Goal: Task Accomplishment & Management: Use online tool/utility

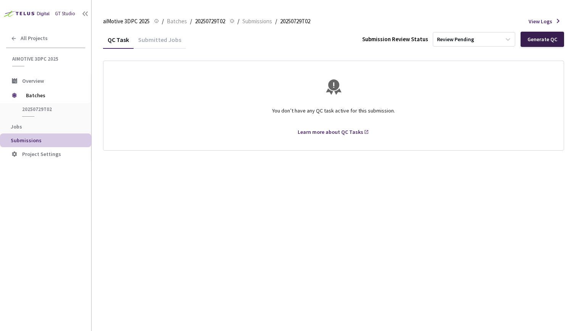
click at [538, 40] on div "Generate QC" at bounding box center [543, 39] width 30 height 6
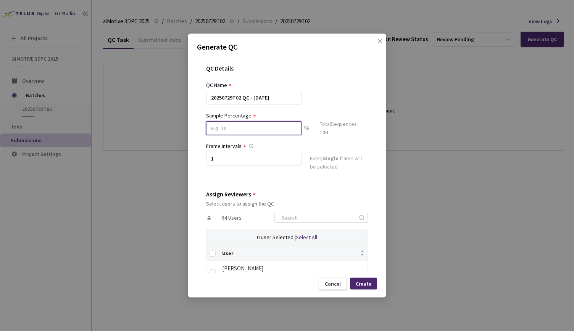
click at [258, 128] on input at bounding box center [253, 128] width 95 height 14
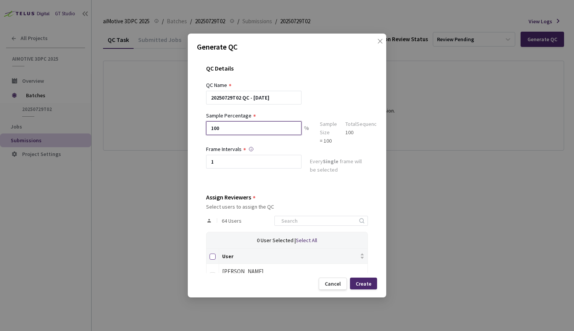
type input "100"
click at [214, 257] on input "Select all" at bounding box center [213, 257] width 6 height 6
checkbox input "true"
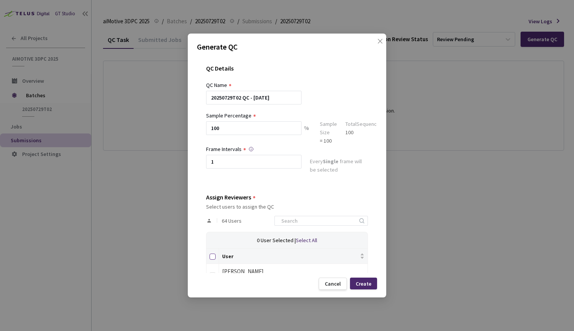
checkbox input "true"
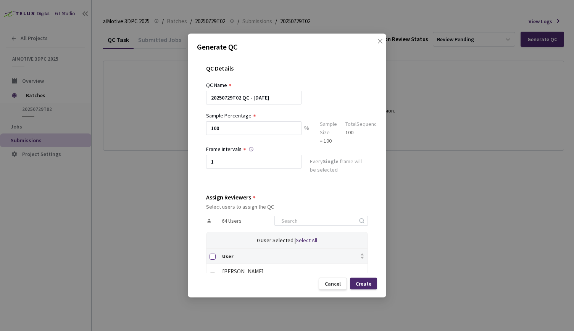
checkbox input "true"
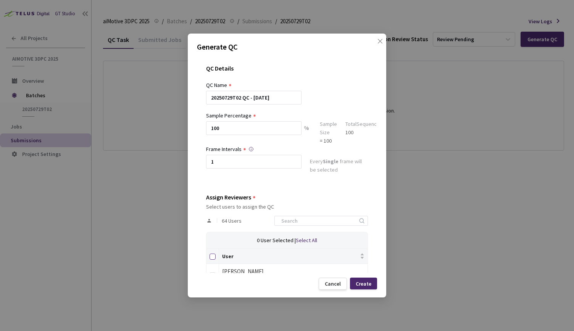
checkbox input "true"
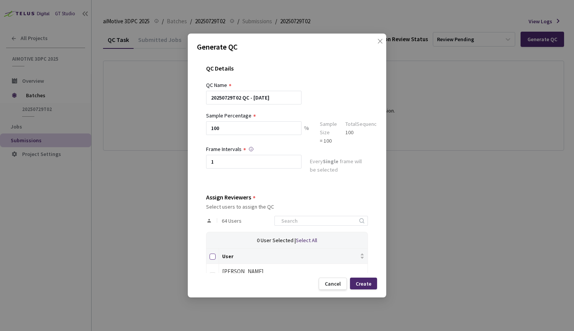
checkbox input "true"
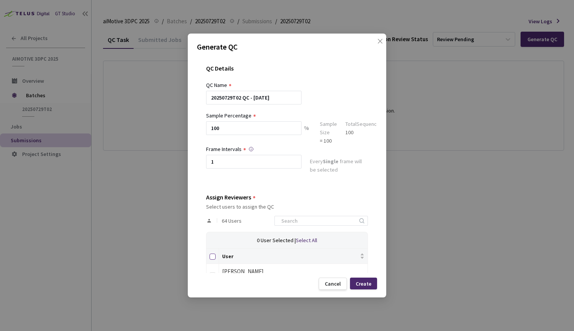
checkbox input "true"
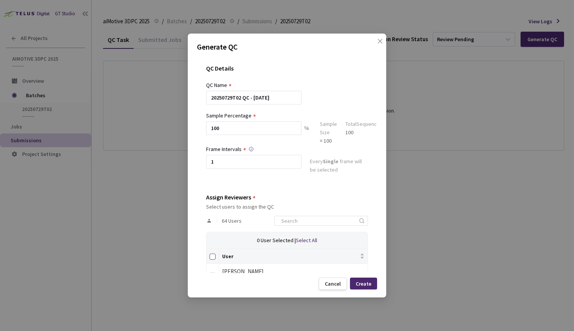
checkbox input "true"
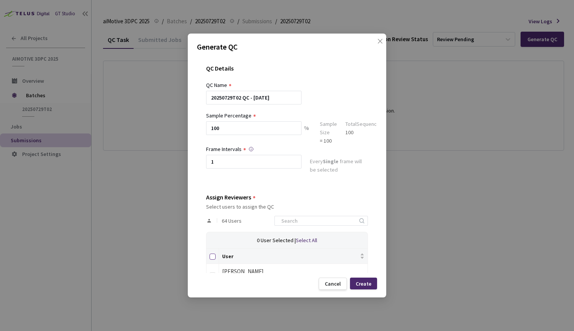
checkbox input "true"
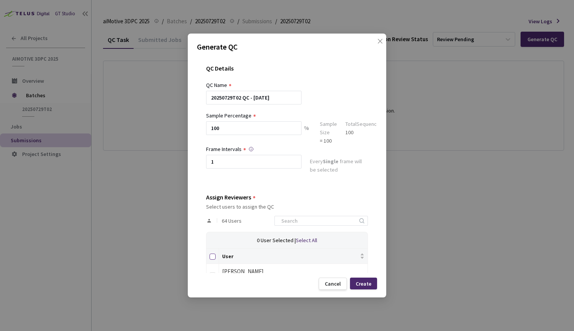
checkbox input "true"
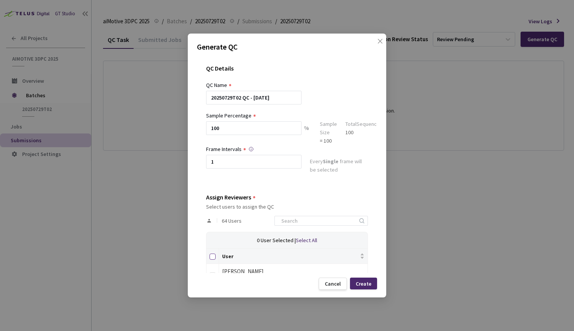
checkbox input "true"
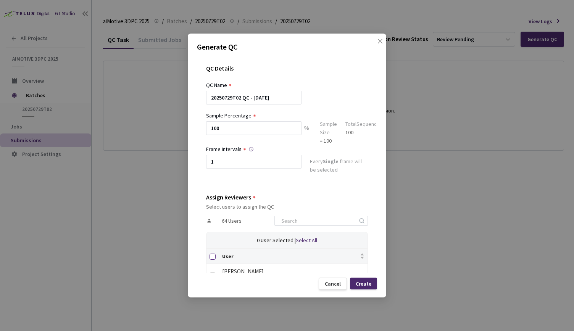
checkbox input "true"
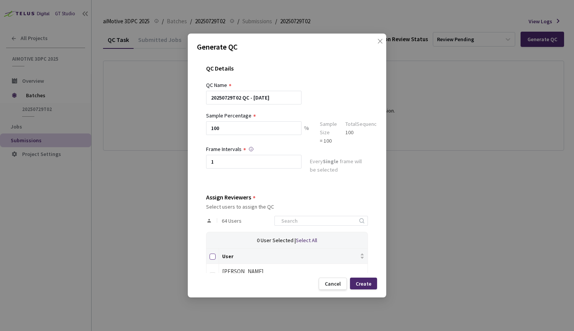
checkbox input "true"
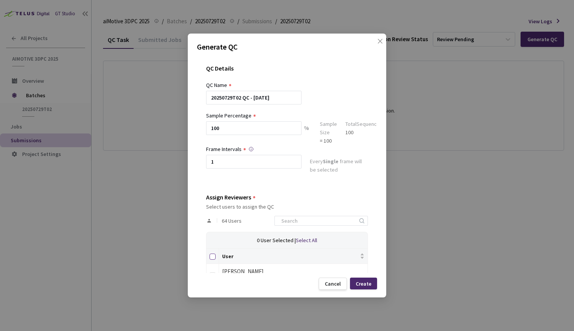
checkbox input "true"
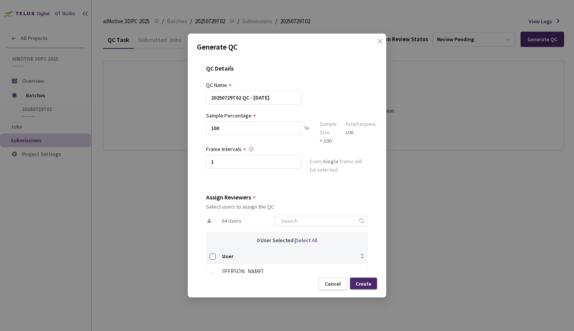
checkbox input "true"
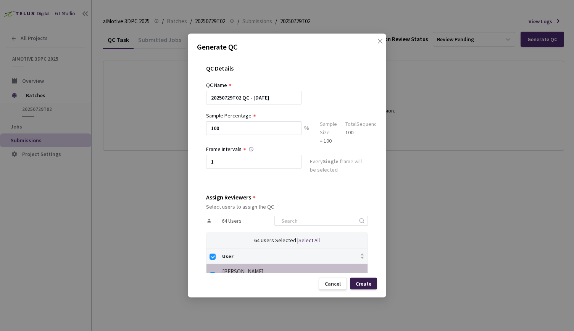
click at [361, 288] on div "Create" at bounding box center [363, 284] width 27 height 12
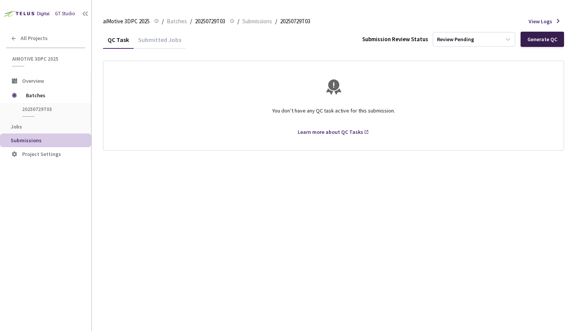
click at [553, 40] on div "Generate QC" at bounding box center [543, 39] width 30 height 6
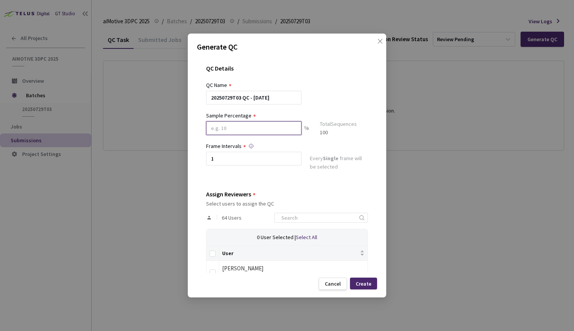
click at [244, 126] on input at bounding box center [253, 128] width 95 height 14
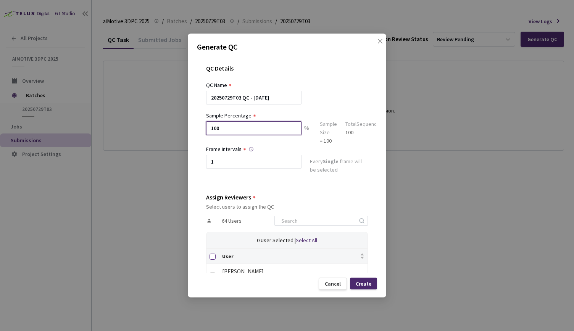
type input "100"
click at [213, 255] on input "Select all" at bounding box center [213, 257] width 6 height 6
checkbox input "true"
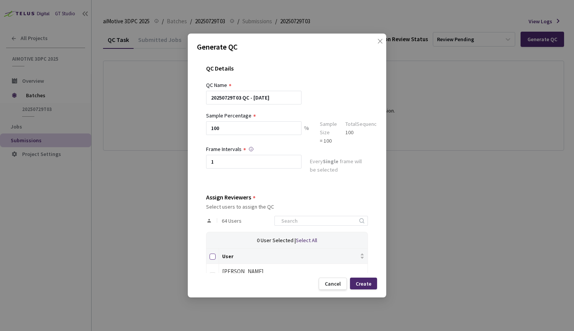
checkbox input "true"
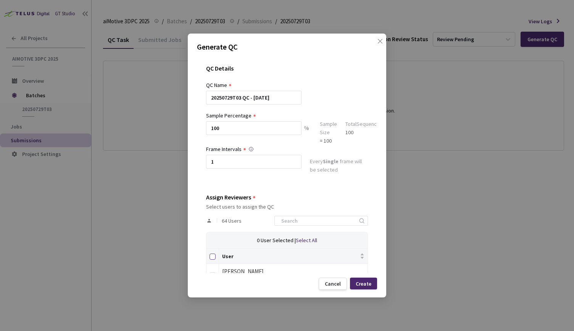
checkbox input "true"
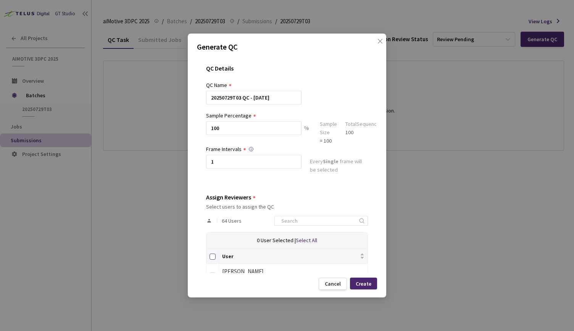
checkbox input "true"
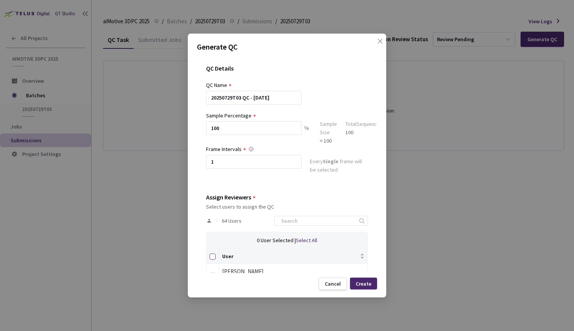
checkbox input "true"
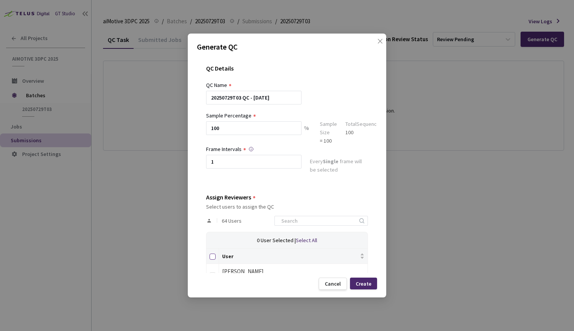
checkbox input "true"
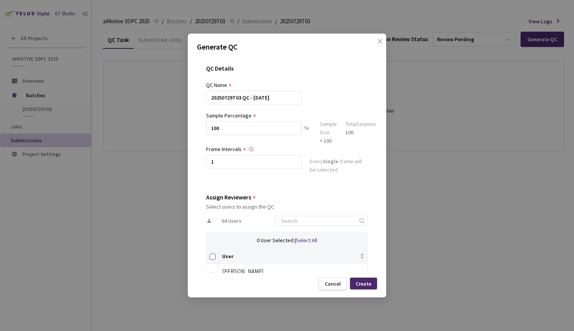
checkbox input "true"
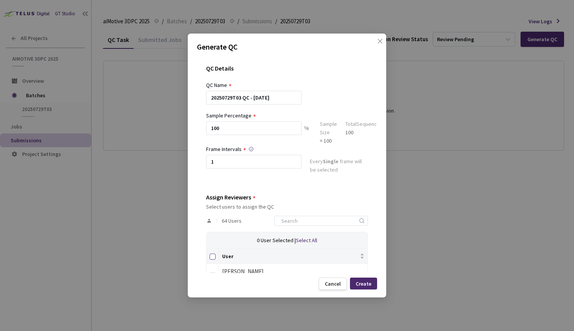
checkbox input "true"
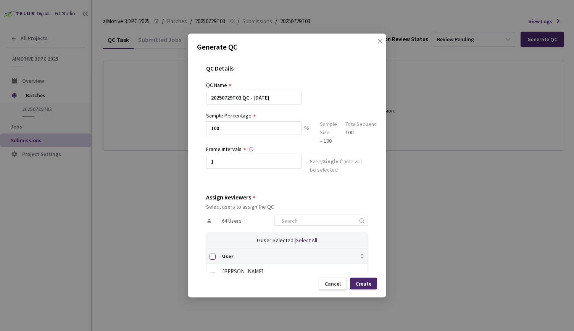
checkbox input "true"
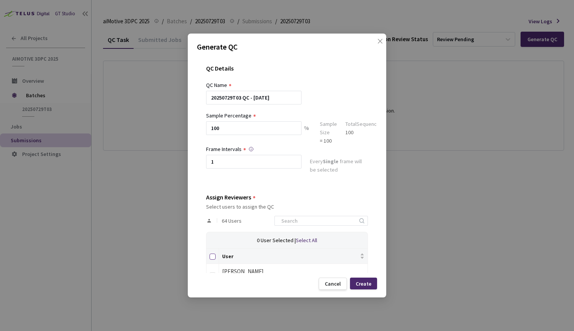
checkbox input "true"
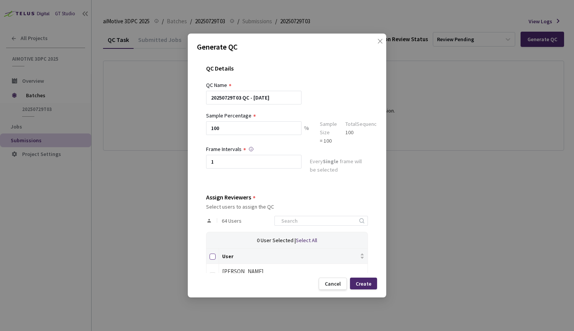
checkbox input "true"
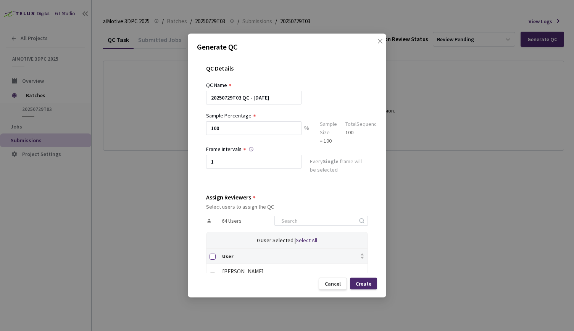
checkbox input "true"
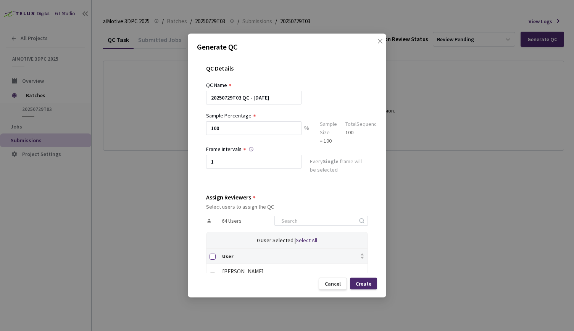
checkbox input "true"
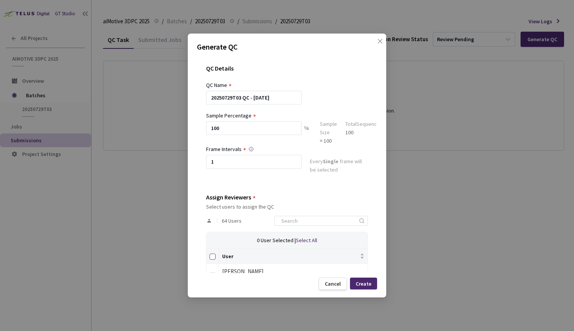
checkbox input "true"
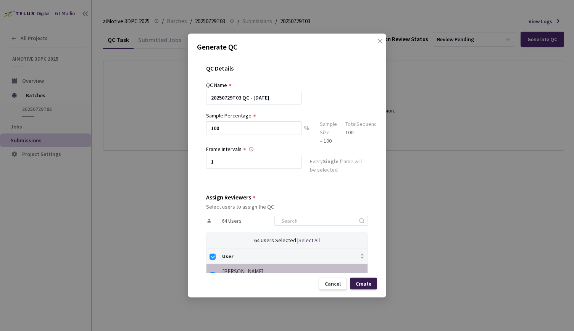
click at [363, 282] on div "Create" at bounding box center [364, 284] width 16 height 6
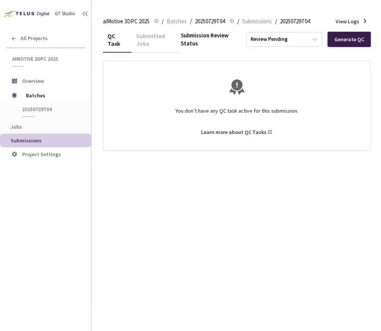
click at [348, 45] on div "Generate QC" at bounding box center [350, 39] width 44 height 15
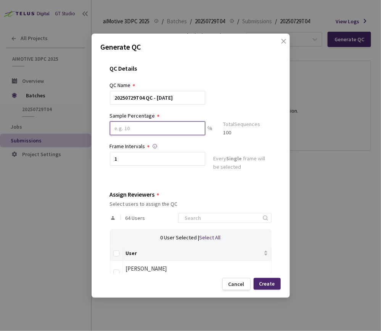
click at [191, 123] on input at bounding box center [157, 128] width 95 height 14
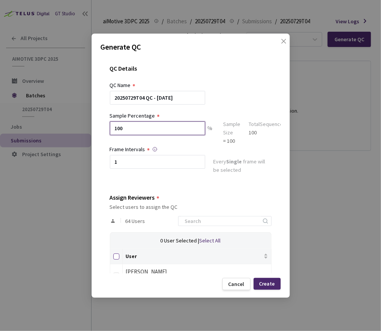
type input "100"
click at [118, 257] on input "Select all" at bounding box center [116, 257] width 6 height 6
checkbox input "true"
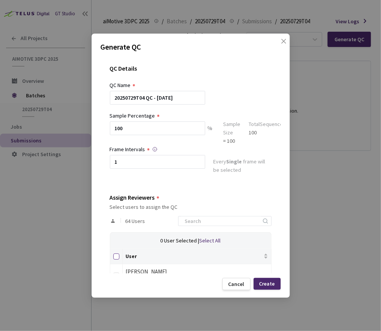
checkbox input "true"
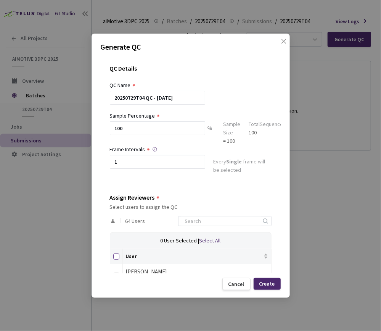
checkbox input "true"
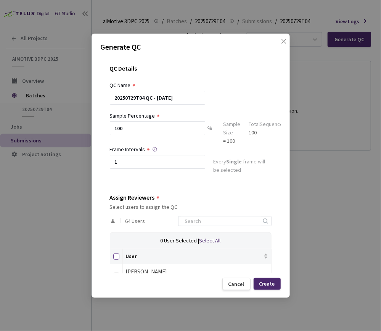
checkbox input "true"
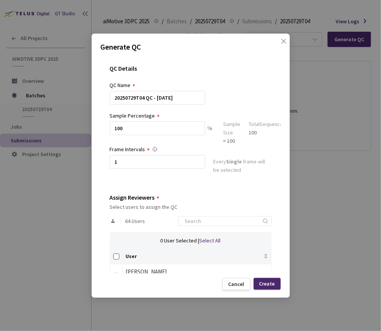
checkbox input "true"
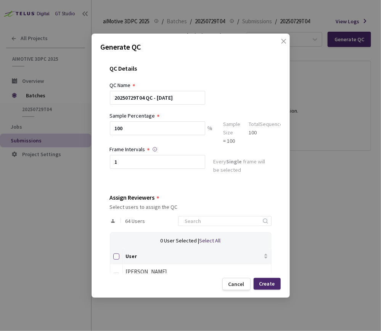
checkbox input "true"
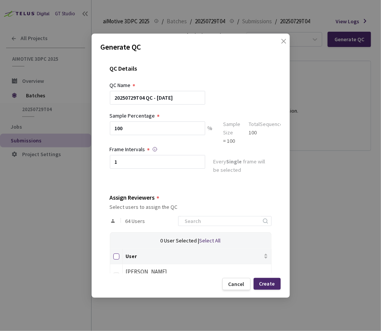
checkbox input "true"
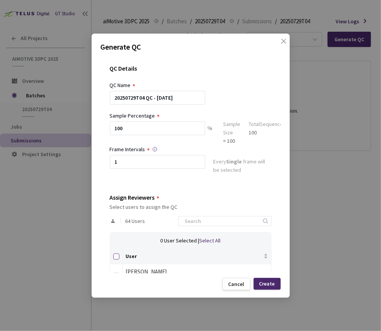
checkbox input "true"
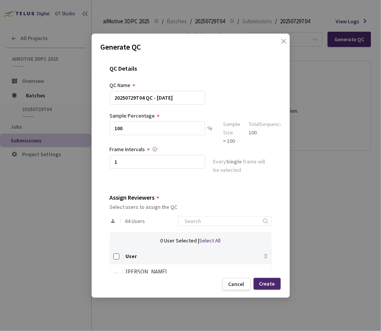
checkbox input "true"
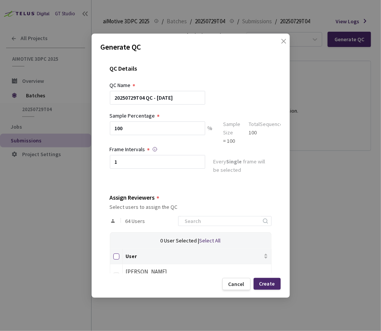
checkbox input "true"
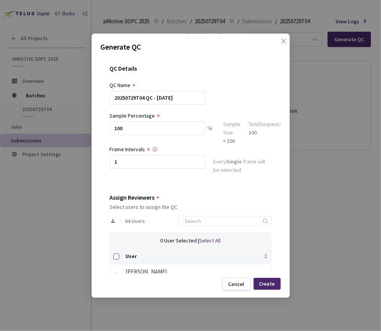
checkbox input "true"
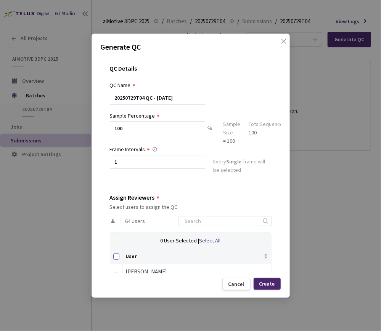
checkbox input "true"
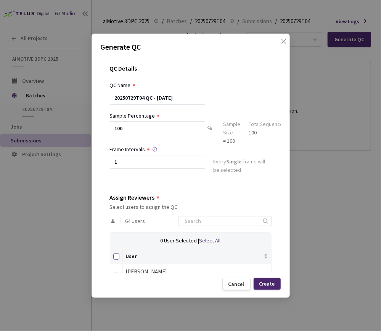
checkbox input "true"
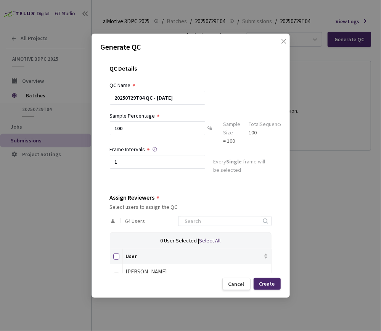
checkbox input "true"
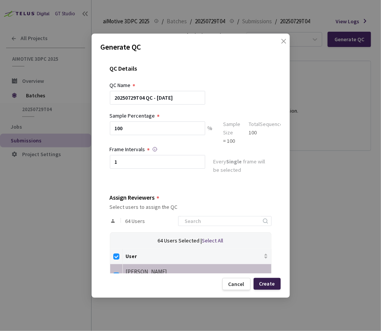
click at [270, 281] on div "Create" at bounding box center [268, 284] width 16 height 6
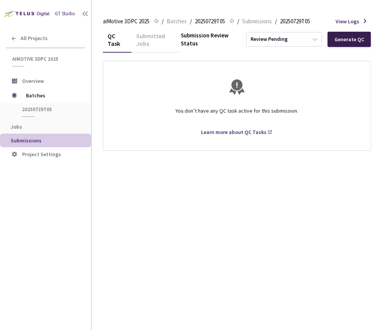
click at [341, 40] on div "Generate QC" at bounding box center [350, 39] width 30 height 6
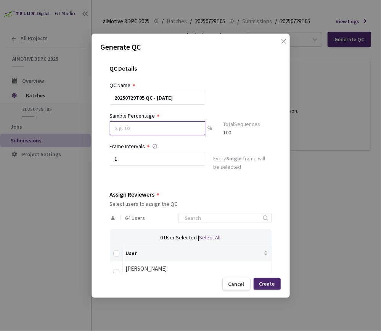
click at [150, 128] on input at bounding box center [157, 128] width 95 height 14
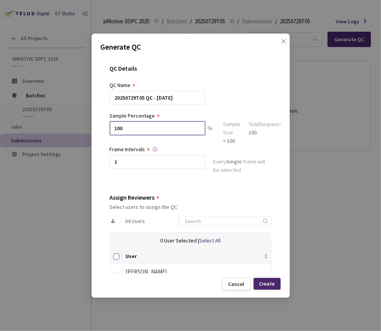
type input "100"
click at [117, 259] on input "Select all" at bounding box center [116, 257] width 6 height 6
checkbox input "true"
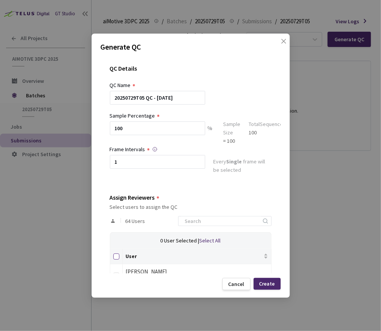
checkbox input "true"
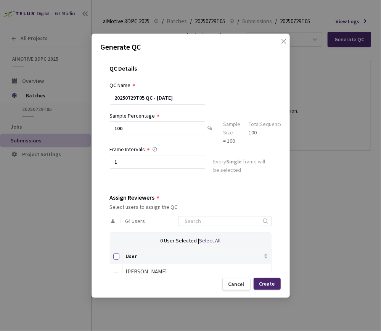
checkbox input "true"
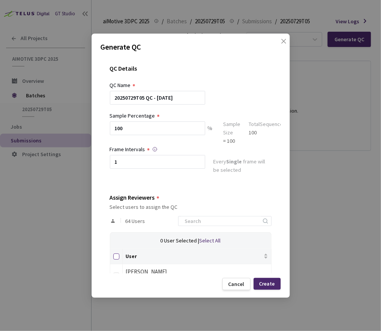
checkbox input "true"
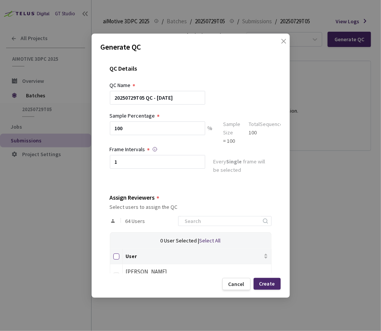
checkbox input "true"
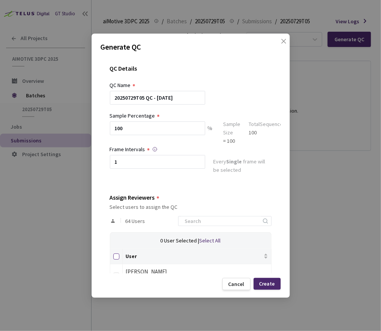
checkbox input "true"
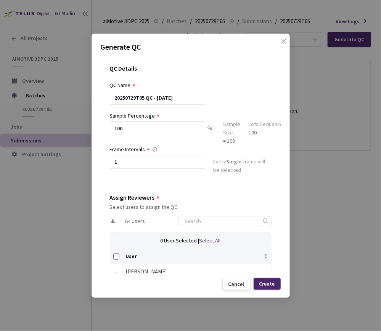
checkbox input "true"
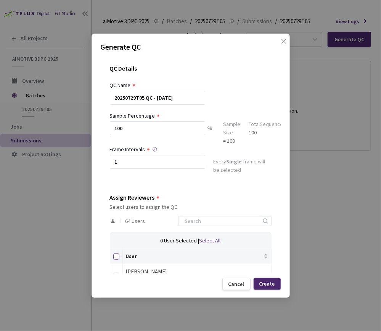
checkbox input "true"
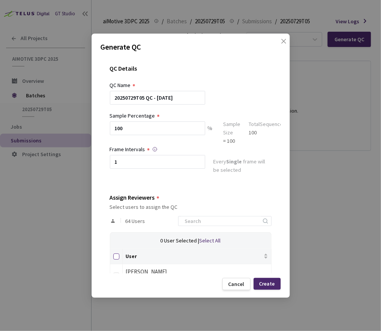
checkbox input "true"
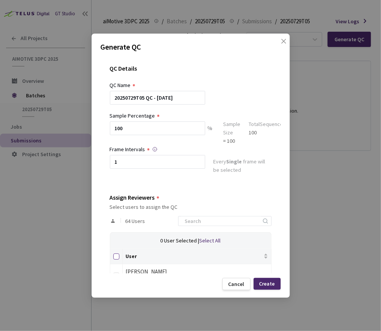
checkbox input "true"
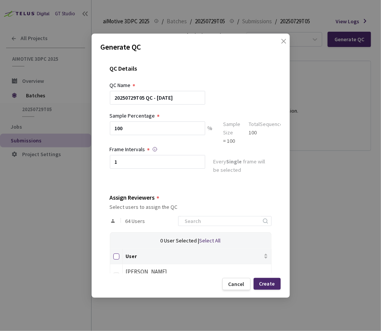
checkbox input "true"
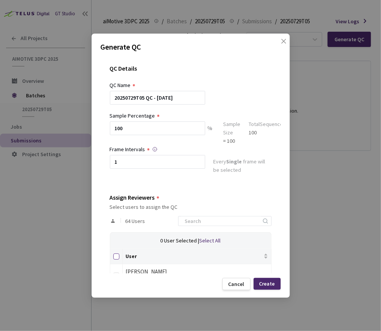
checkbox input "true"
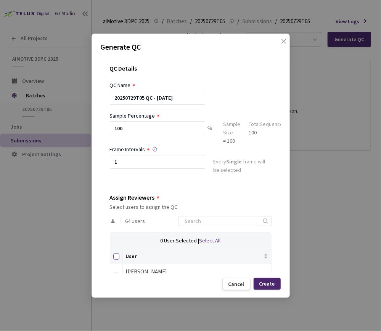
checkbox input "true"
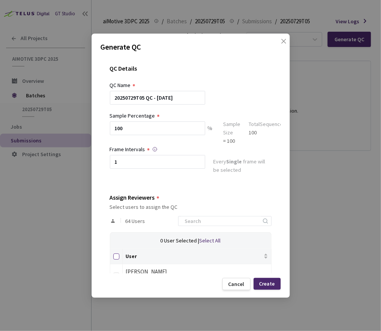
checkbox input "true"
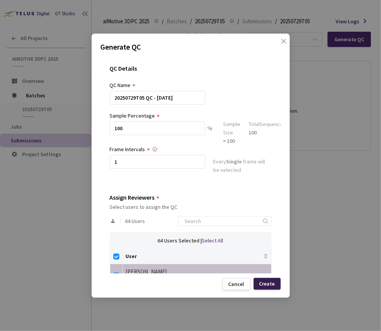
click at [273, 284] on div "Create" at bounding box center [268, 284] width 16 height 6
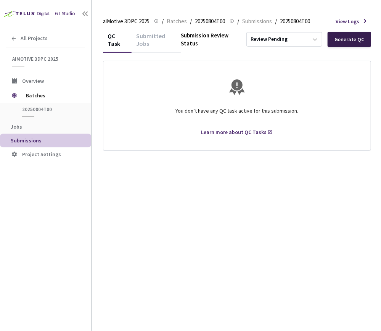
click at [351, 39] on div "Generate QC" at bounding box center [350, 39] width 30 height 6
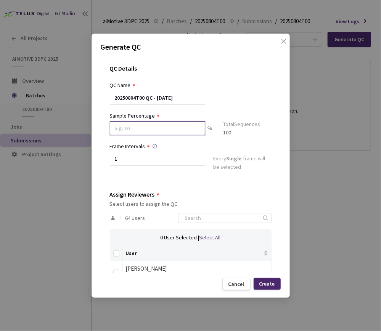
click at [179, 124] on input at bounding box center [157, 128] width 95 height 14
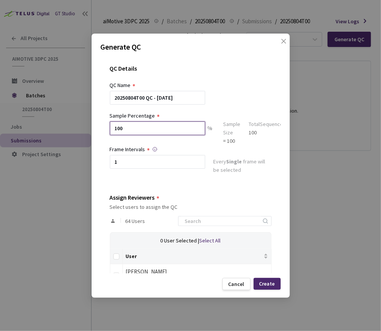
type input "100"
click at [115, 260] on th at bounding box center [116, 256] width 13 height 15
click at [116, 256] on input "Select all" at bounding box center [116, 257] width 6 height 6
checkbox input "true"
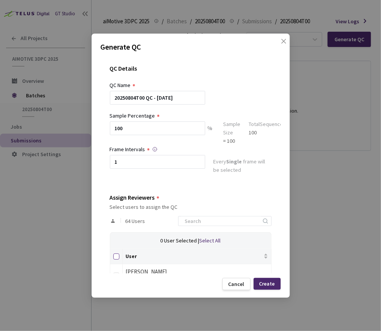
checkbox input "true"
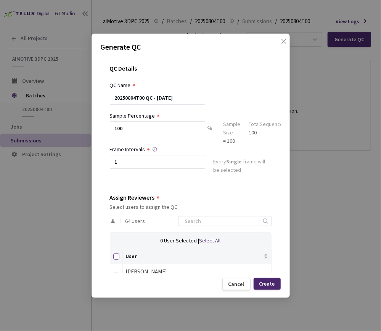
checkbox input "true"
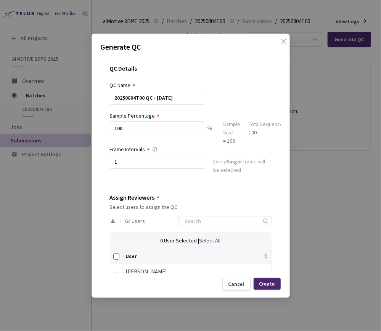
checkbox input "true"
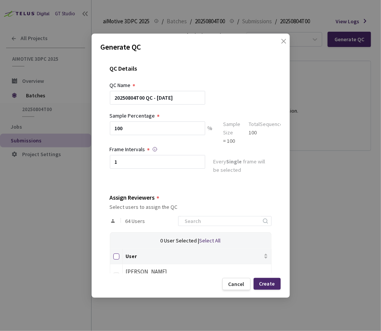
checkbox input "true"
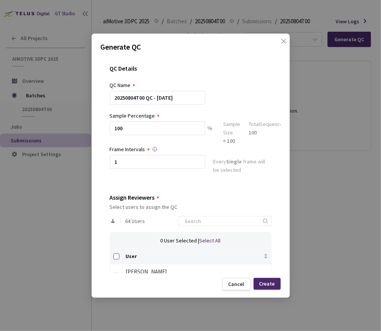
checkbox input "true"
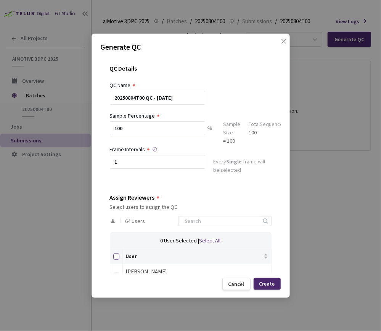
checkbox input "true"
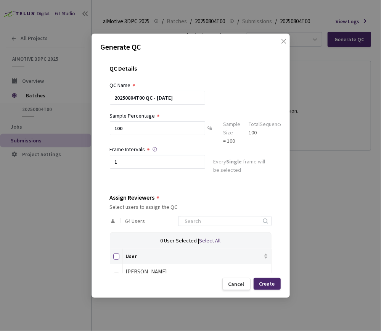
checkbox input "true"
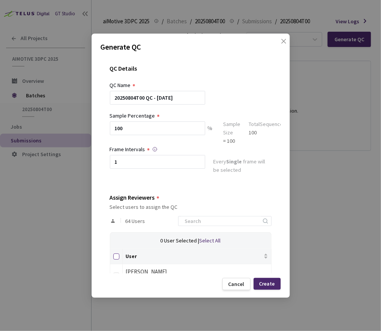
checkbox input "true"
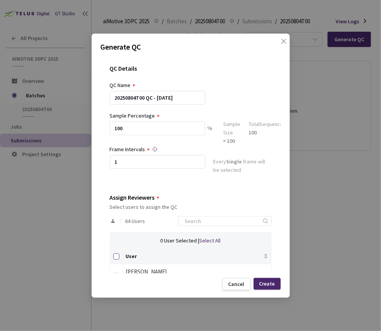
checkbox input "true"
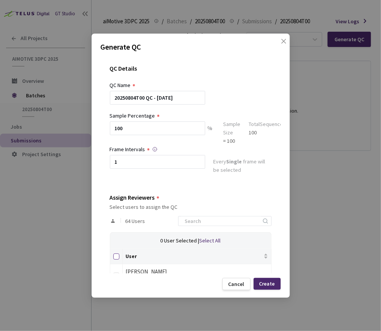
checkbox input "true"
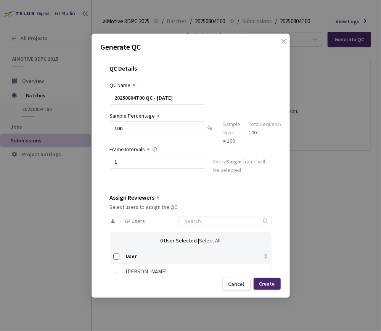
checkbox input "true"
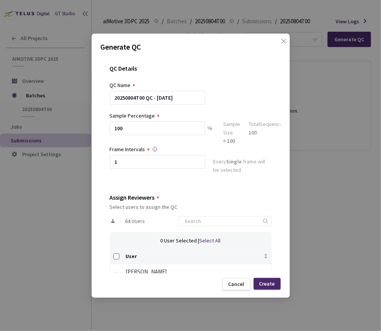
checkbox input "true"
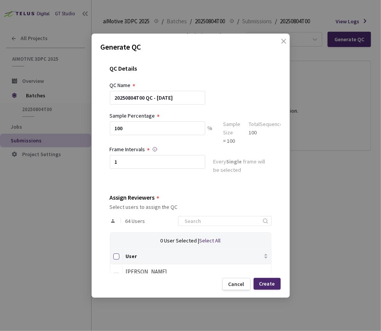
checkbox input "true"
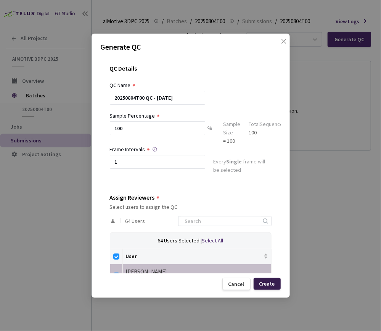
click at [270, 283] on div "Create" at bounding box center [268, 284] width 16 height 6
